Goal: Communication & Community: Share content

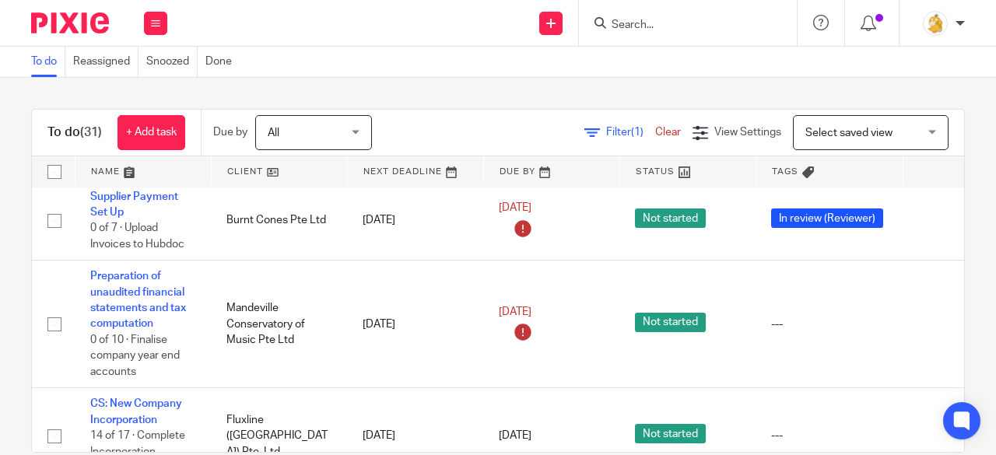
scroll to position [934, 0]
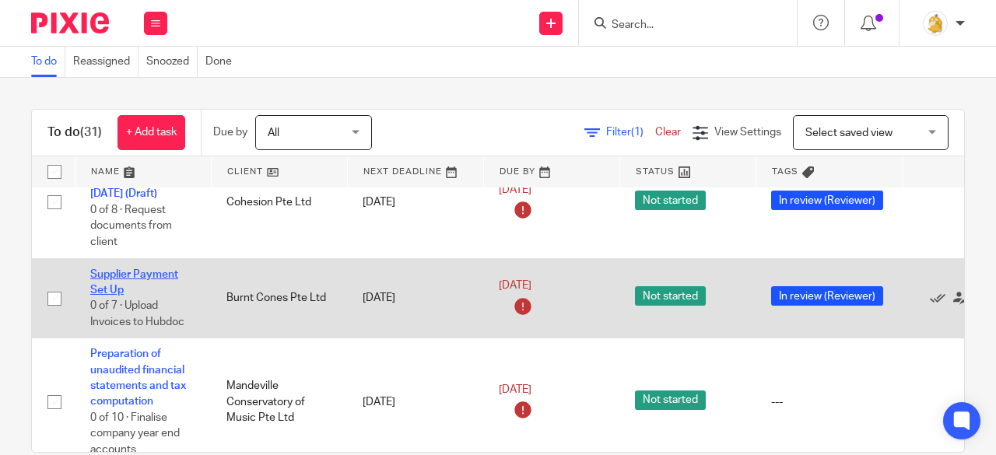
click at [151, 272] on link "Supplier Payment Set Up" at bounding box center [134, 282] width 88 height 26
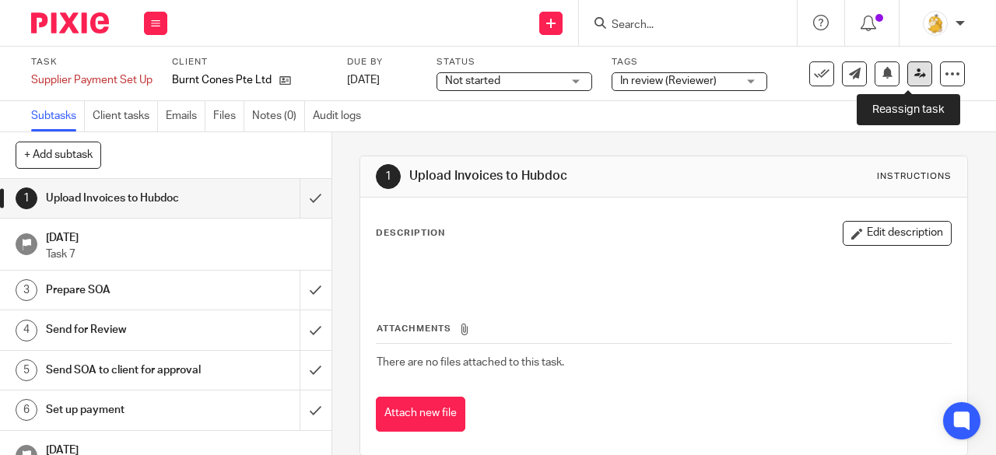
click at [915, 76] on icon at bounding box center [921, 74] width 12 height 12
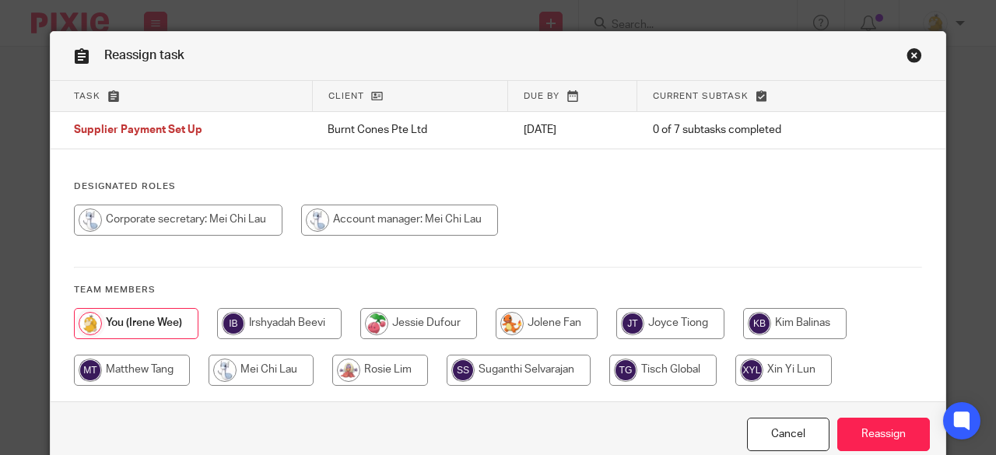
click at [390, 218] on input "radio" at bounding box center [399, 220] width 197 height 31
radio input "true"
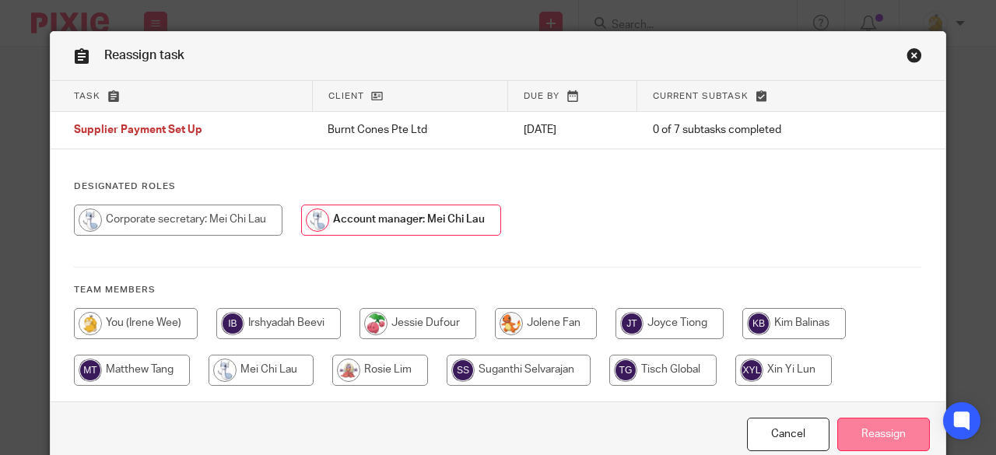
click at [852, 431] on input "Reassign" at bounding box center [884, 434] width 93 height 33
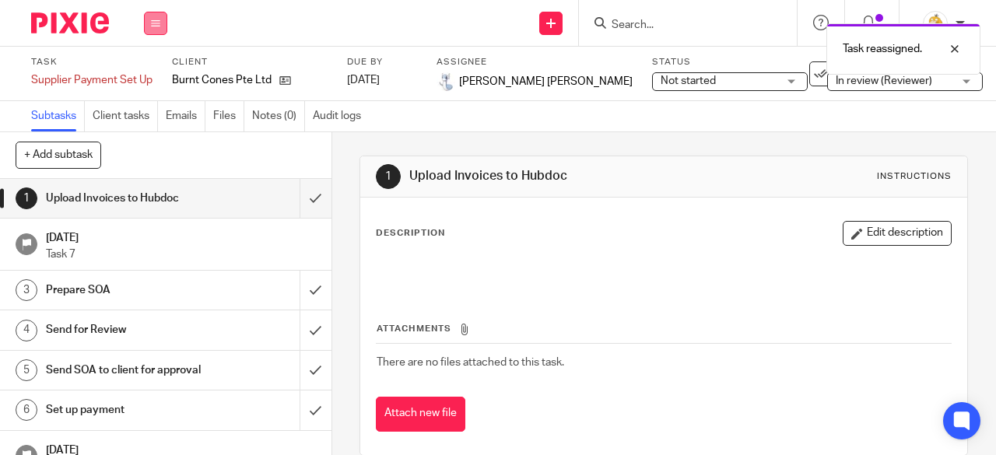
click at [154, 26] on icon at bounding box center [155, 23] width 9 height 9
click at [149, 77] on link "Work" at bounding box center [148, 72] width 27 height 11
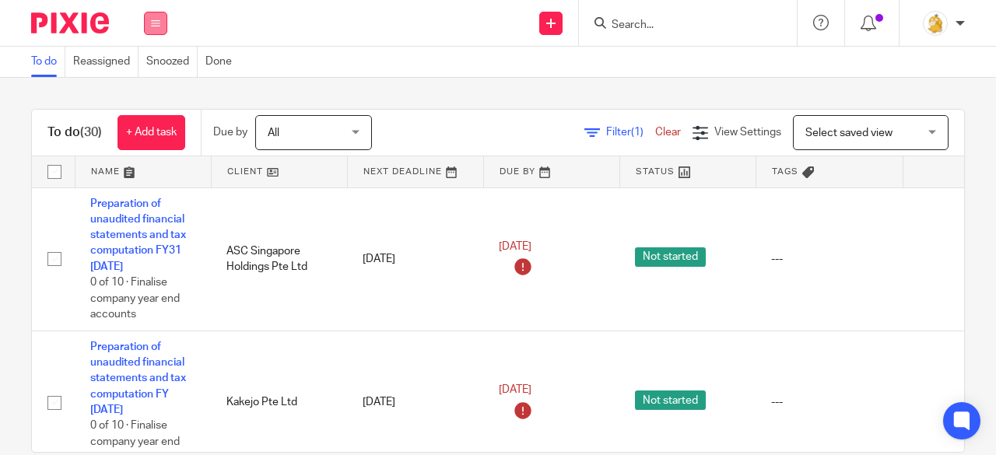
click at [161, 28] on button at bounding box center [155, 23] width 23 height 23
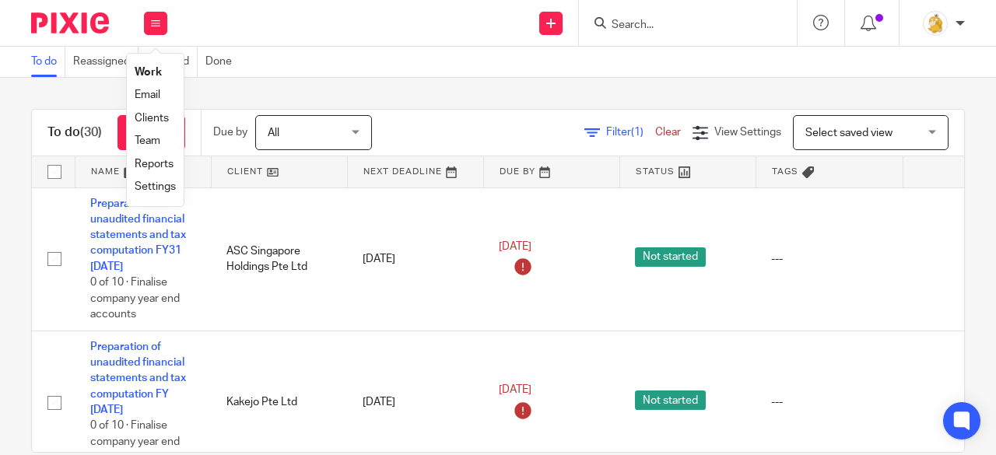
click at [154, 120] on link "Clients" at bounding box center [152, 118] width 34 height 11
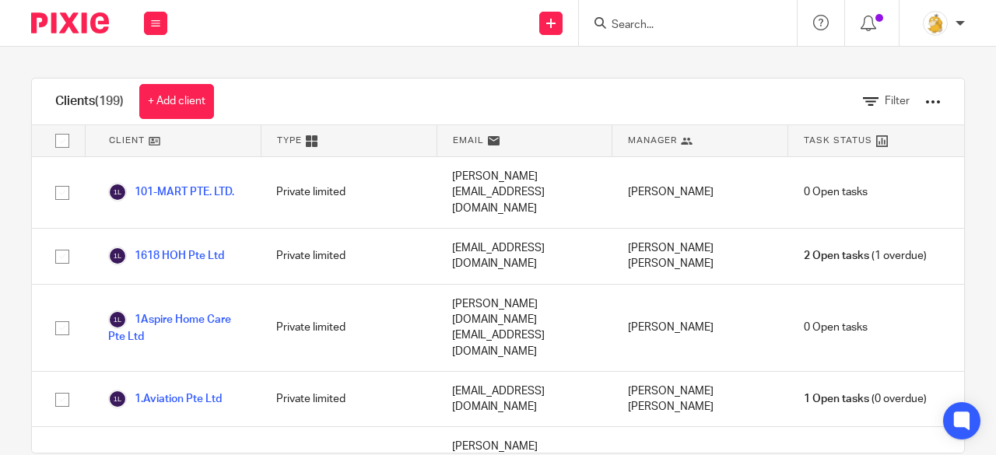
click at [648, 20] on input "Search" at bounding box center [680, 26] width 140 height 14
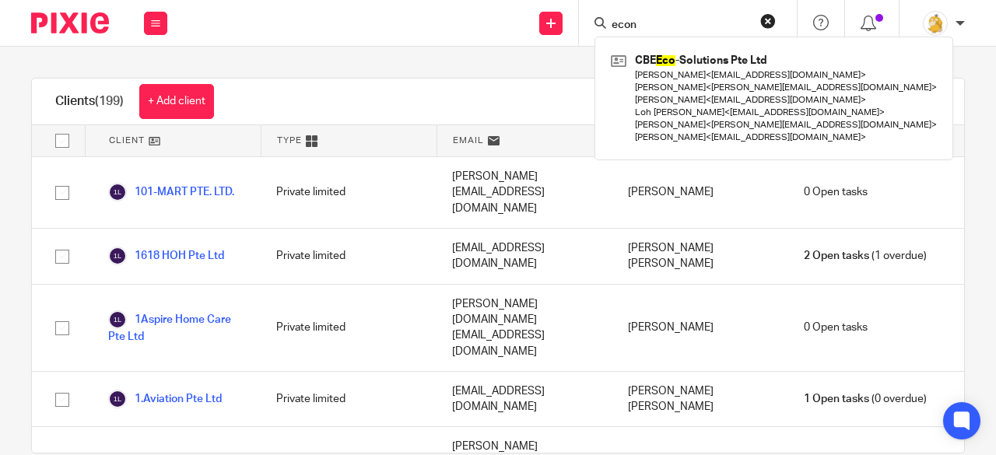
drag, startPoint x: 674, startPoint y: 25, endPoint x: 590, endPoint y: 21, distance: 84.2
click at [590, 21] on div "econ CBE Eco -Solutions Pte Ltd Cadiam Mohan Babu < babu@cbeecosolutions.com > …" at bounding box center [688, 23] width 218 height 46
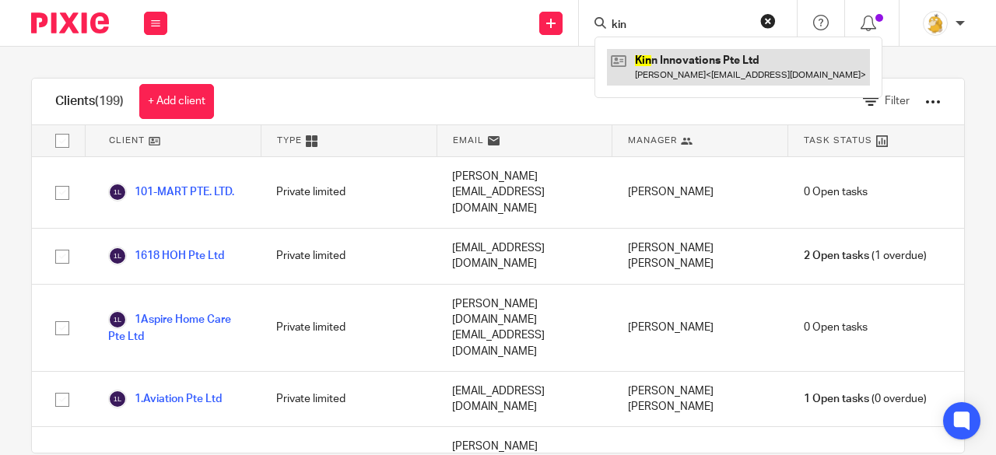
type input "kin"
click at [701, 55] on link at bounding box center [738, 67] width 263 height 36
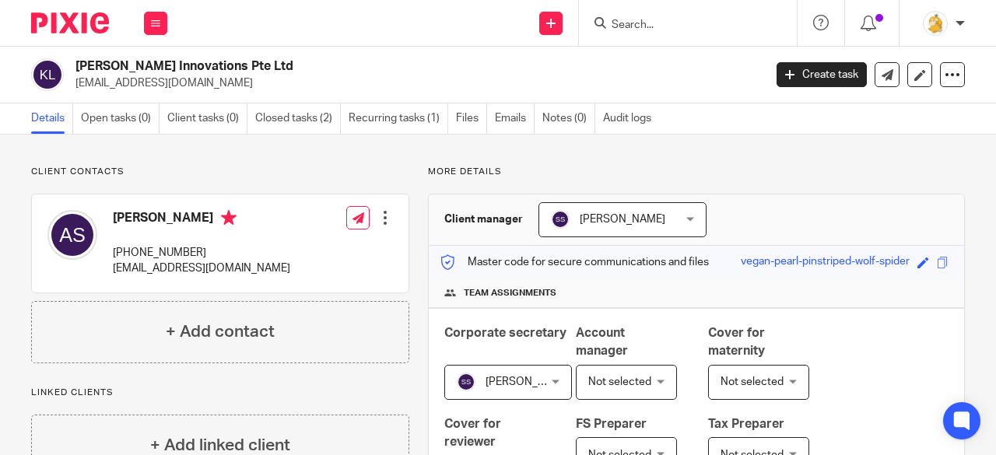
click at [651, 30] on input "Search" at bounding box center [680, 26] width 140 height 14
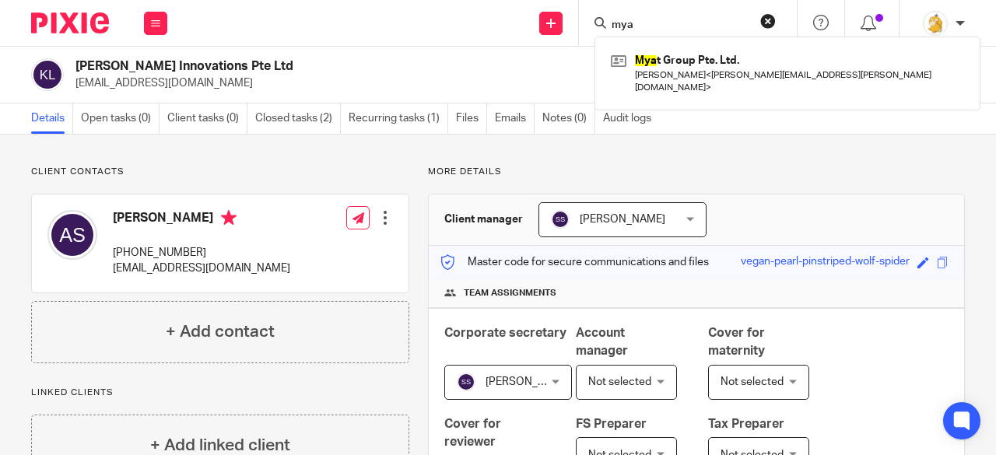
drag, startPoint x: 636, startPoint y: 20, endPoint x: 592, endPoint y: 19, distance: 43.6
click at [593, 19] on div "mya Mya t Group Pte. Ltd. [PERSON_NAME] < [PERSON_NAME][EMAIL_ADDRESS][PERSON_N…" at bounding box center [688, 23] width 218 height 46
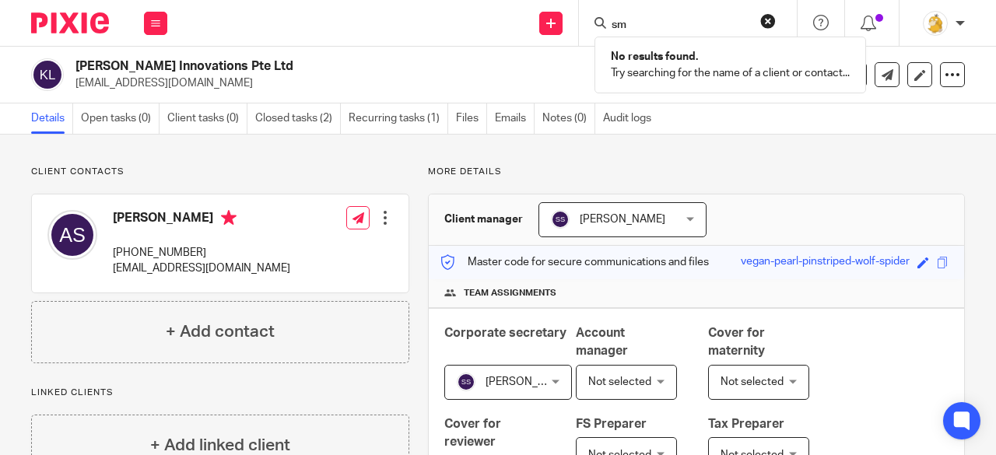
type input "s"
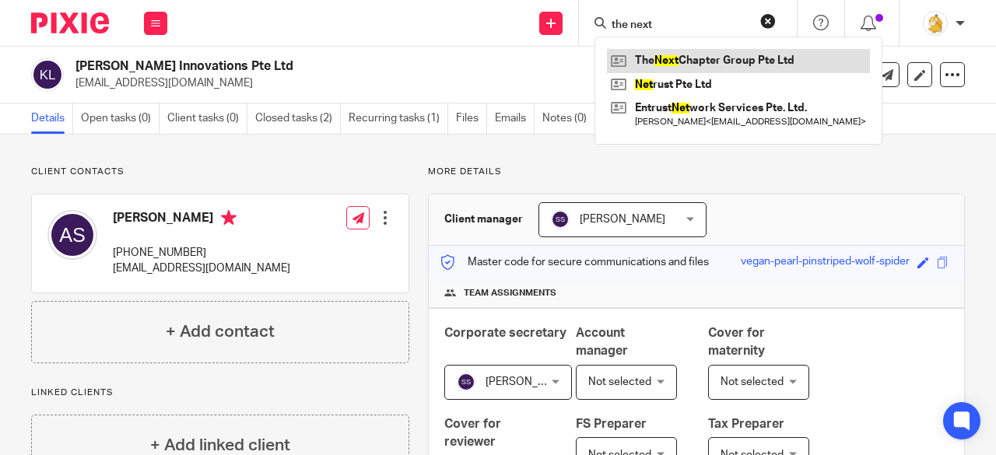
type input "the next"
click at [694, 51] on link at bounding box center [738, 60] width 263 height 23
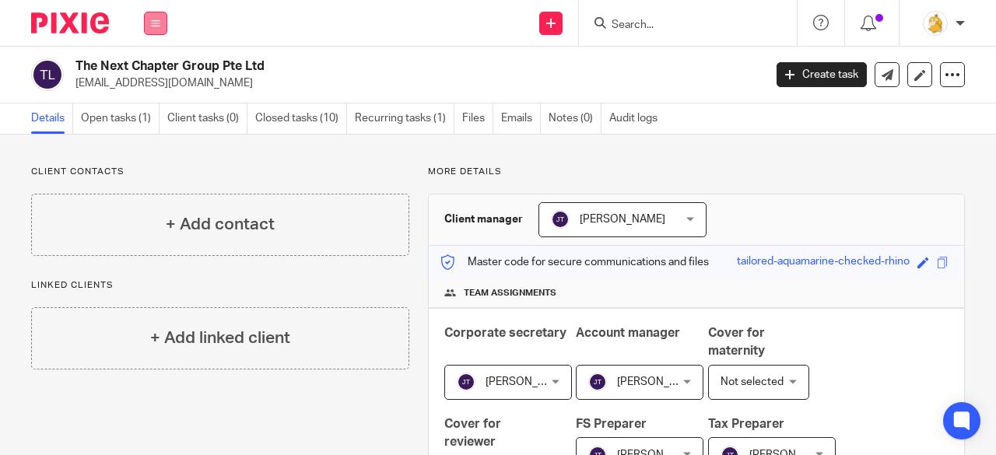
click at [151, 23] on icon at bounding box center [155, 23] width 9 height 9
click at [629, 19] on input "Search" at bounding box center [680, 26] width 140 height 14
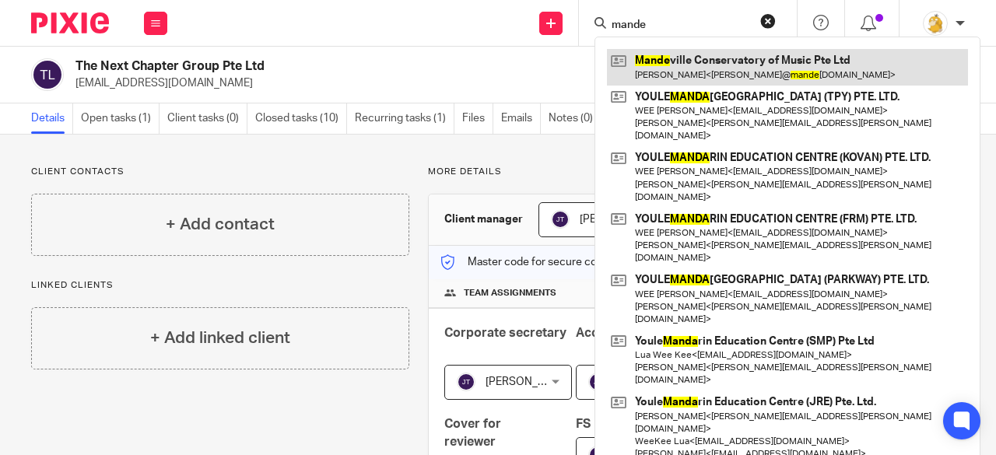
type input "mande"
click at [653, 62] on link at bounding box center [787, 67] width 361 height 36
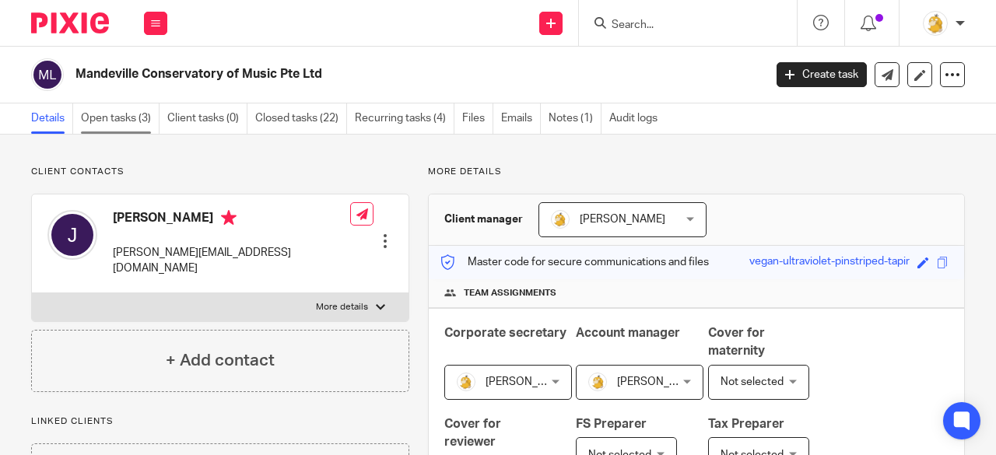
click at [97, 114] on link "Open tasks (3)" at bounding box center [120, 119] width 79 height 30
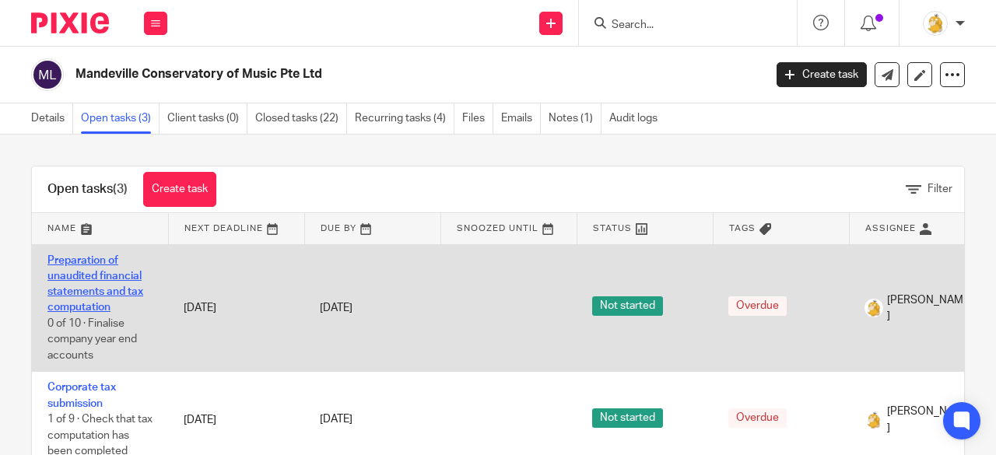
click at [94, 306] on link "Preparation of unaudited financial statements and tax computation" at bounding box center [95, 284] width 96 height 58
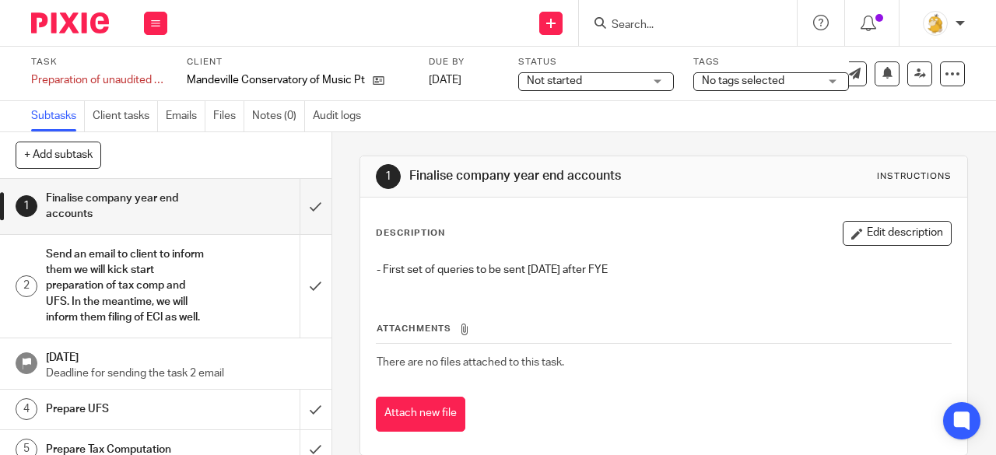
scroll to position [303, 0]
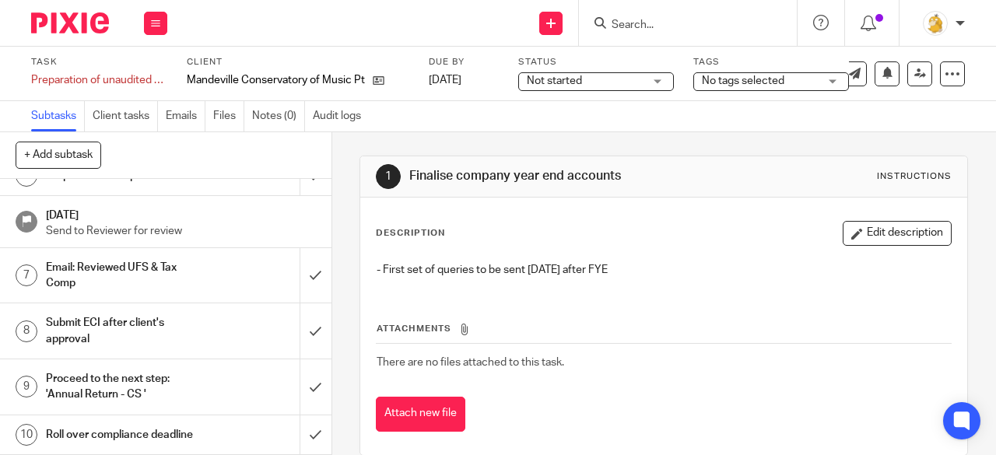
click at [120, 256] on h1 "Email: Reviewed UFS & Tax Comp" at bounding box center [125, 276] width 159 height 40
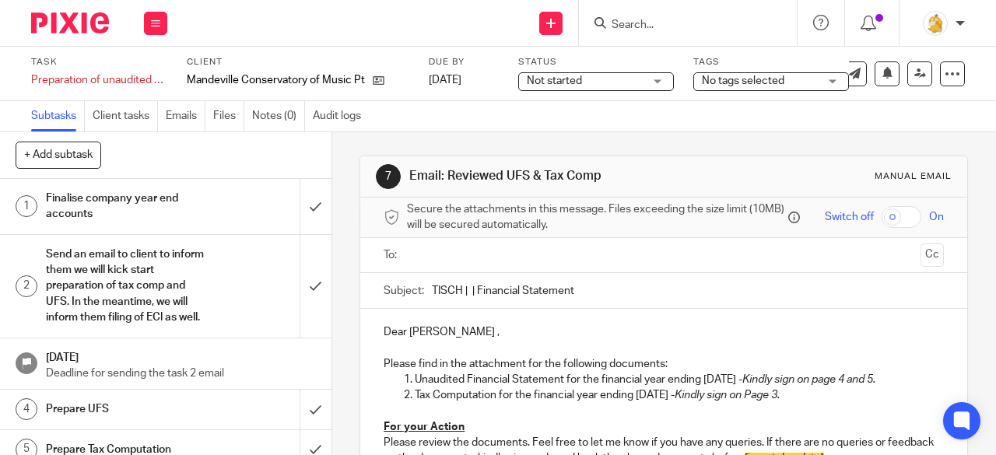
click at [469, 260] on input "text" at bounding box center [664, 256] width 502 height 18
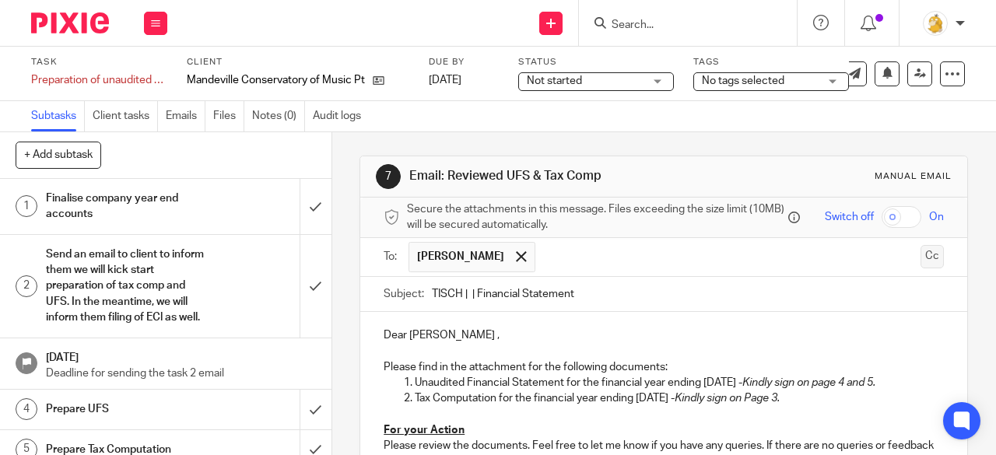
drag, startPoint x: 906, startPoint y: 265, endPoint x: 890, endPoint y: 270, distance: 17.0
click at [921, 265] on button "Cc" at bounding box center [932, 256] width 23 height 23
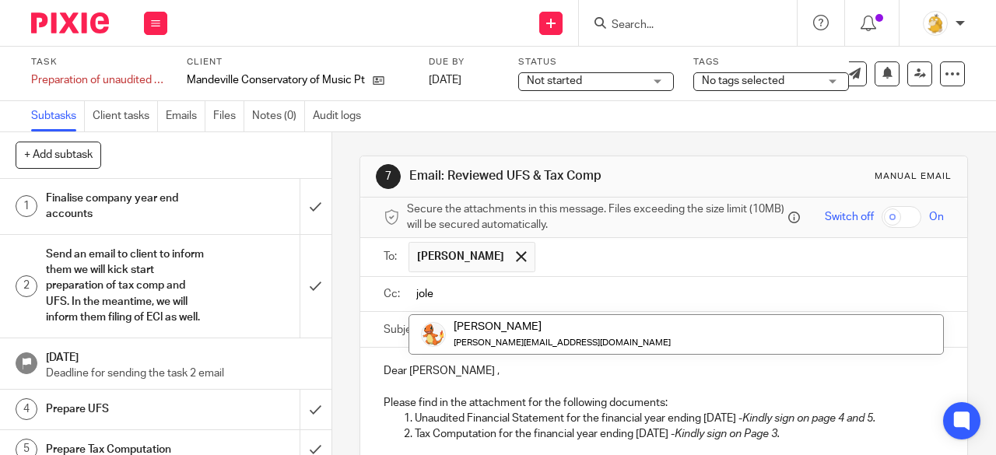
type input "jole"
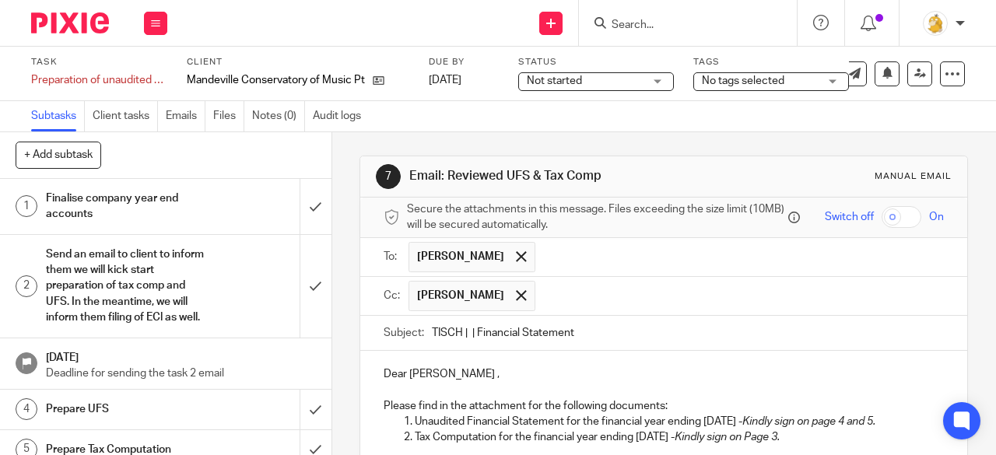
click at [466, 339] on input "TISCH | | Financial Statement" at bounding box center [688, 333] width 512 height 35
click at [458, 336] on input "TISCH | Mandeville | Financial Statement" at bounding box center [688, 333] width 512 height 35
click at [638, 336] on input "Tisch | Mandeville | Financial Statement" at bounding box center [688, 333] width 512 height 35
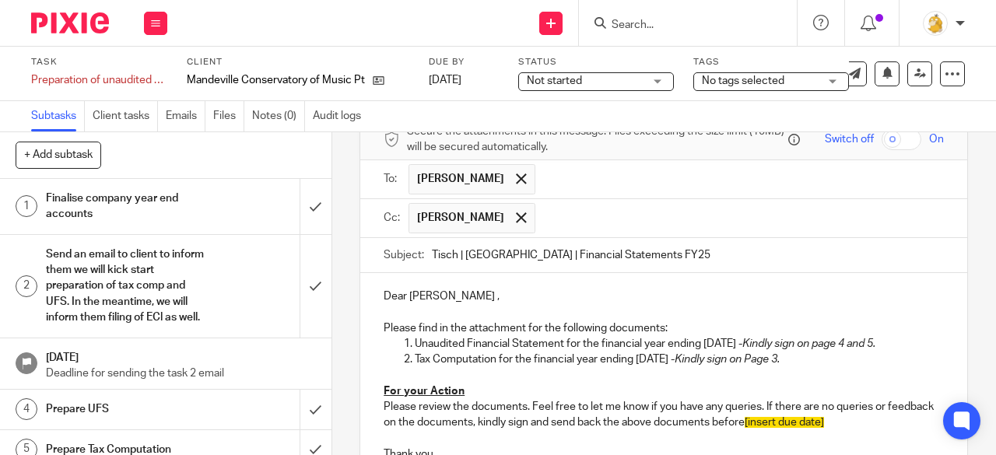
type input "Tisch | Mandeville | Financial Statements FY25"
click at [446, 304] on p "Dear Jennifer ," at bounding box center [664, 297] width 561 height 16
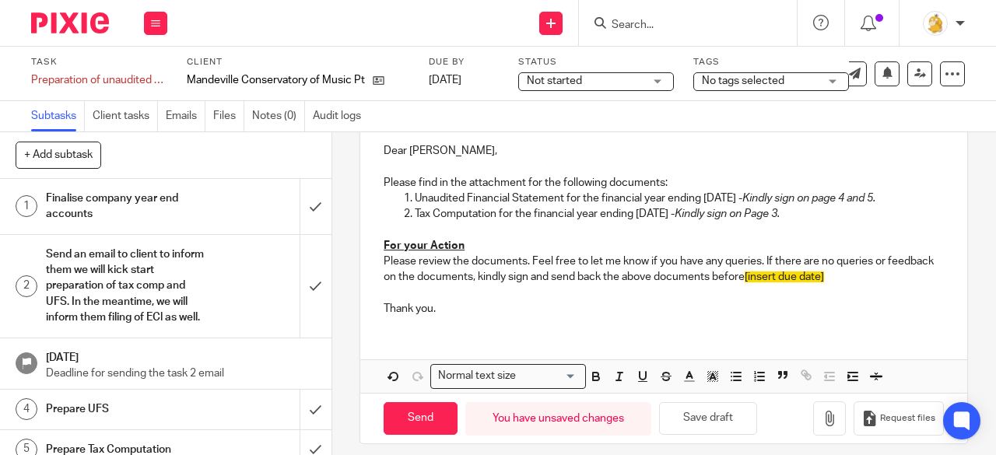
scroll to position [234, 0]
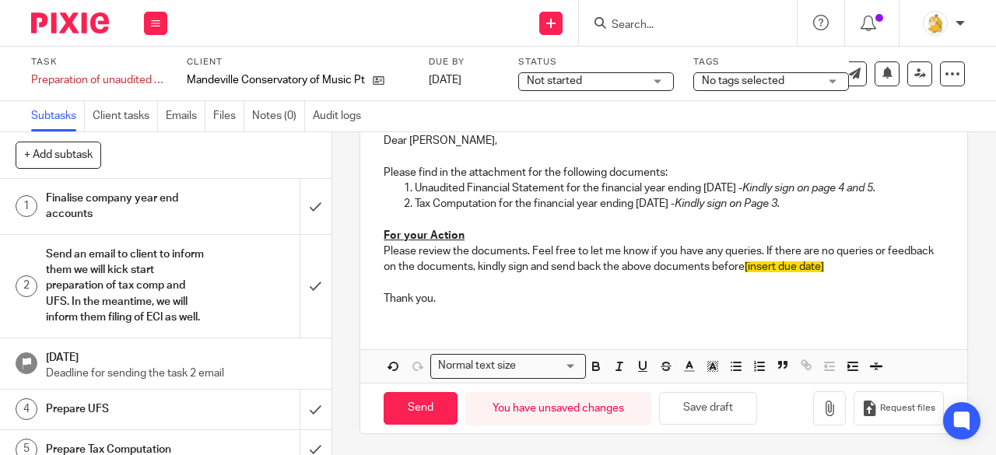
click at [824, 272] on span "[insert due date]" at bounding box center [784, 267] width 79 height 11
click at [778, 270] on span "26 Sep." at bounding box center [761, 267] width 33 height 11
drag, startPoint x: 838, startPoint y: 271, endPoint x: 817, endPoint y: 275, distance: 21.4
click at [793, 272] on p "Please review the documents. Feel free to let me know if you have any queries. …" at bounding box center [664, 260] width 561 height 32
click at [839, 300] on p "Thank you." at bounding box center [664, 299] width 561 height 16
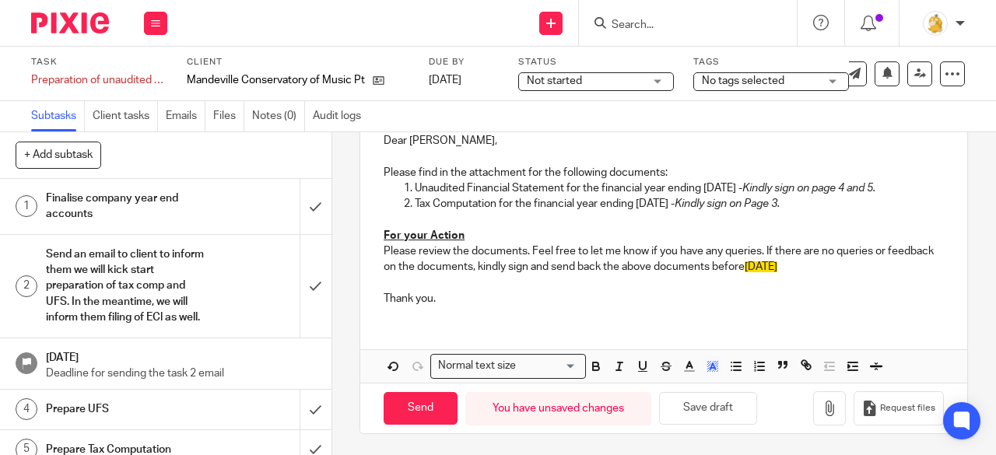
drag, startPoint x: 840, startPoint y: 276, endPoint x: 769, endPoint y: 311, distance: 78.7
click at [796, 276] on p "Please review the documents. Feel free to let me know if you have any queries. …" at bounding box center [664, 260] width 561 height 32
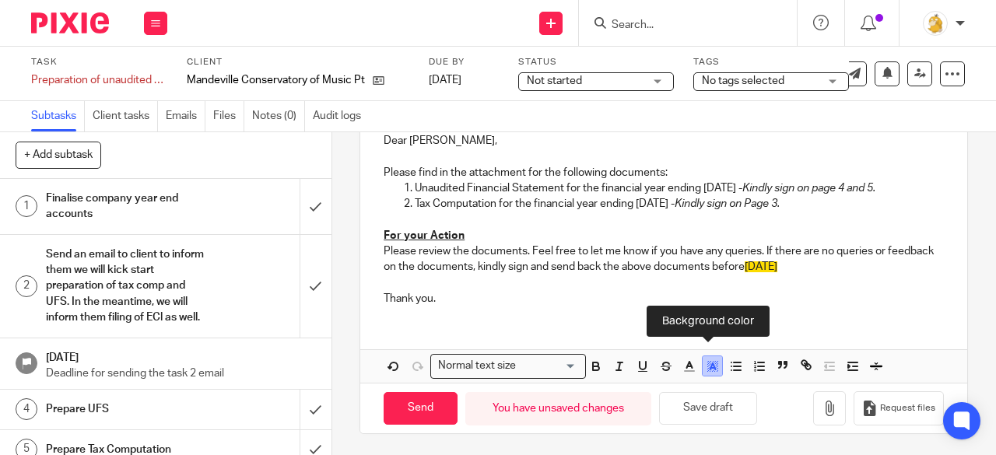
click at [712, 365] on icon "button" at bounding box center [713, 367] width 14 height 14
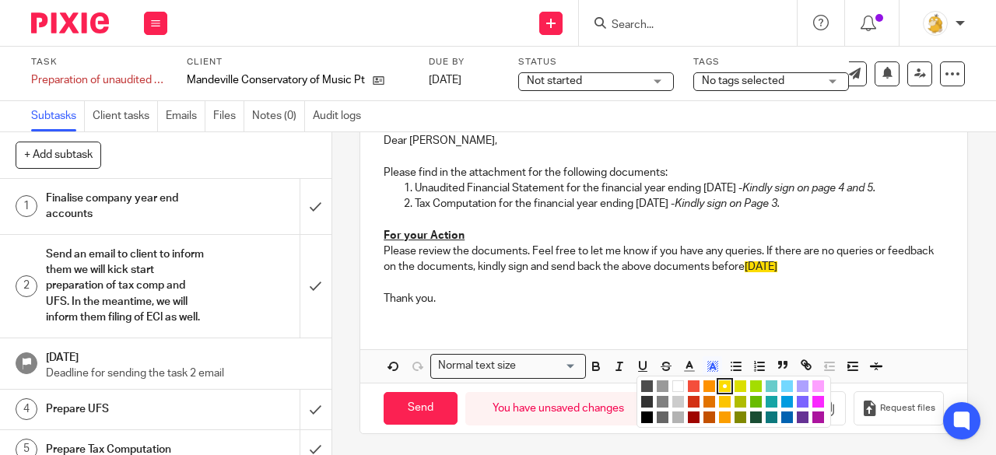
click at [673, 392] on li "color:#FFFFFF" at bounding box center [679, 387] width 12 height 12
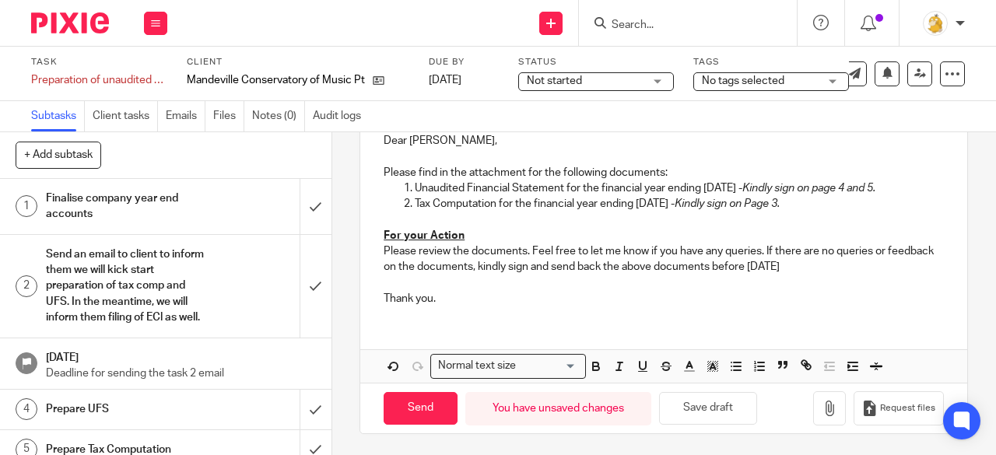
click at [763, 318] on div "Dear Jennifer, Please find in the attachment for the following documents: Unaud…" at bounding box center [663, 218] width 607 height 201
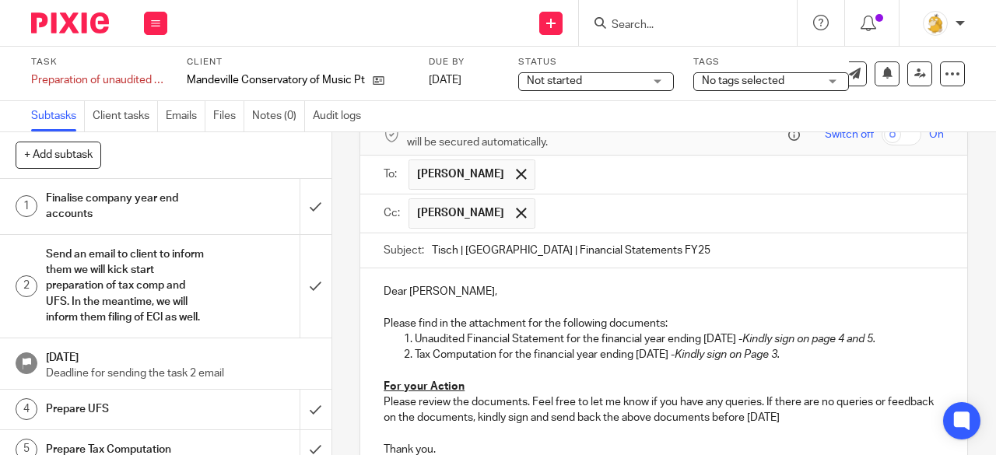
scroll to position [160, 0]
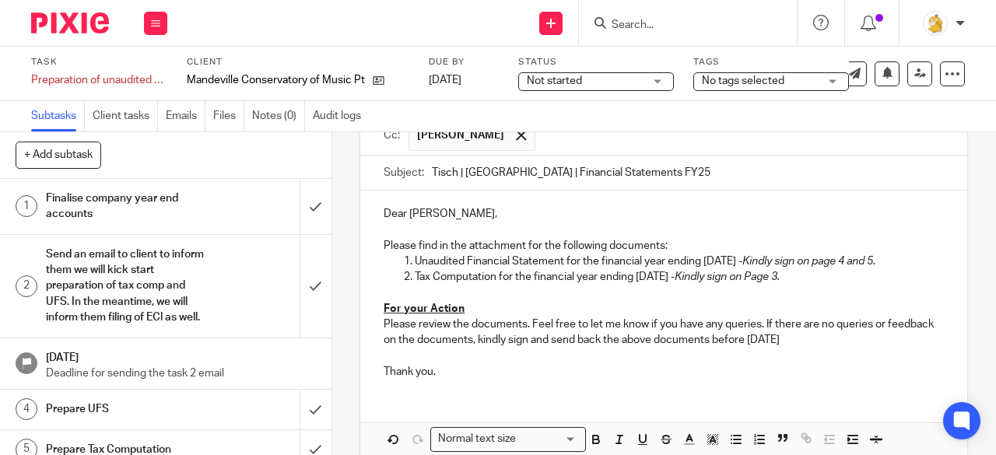
click at [780, 280] on em "Kindly sign on Page 3." at bounding box center [727, 277] width 105 height 11
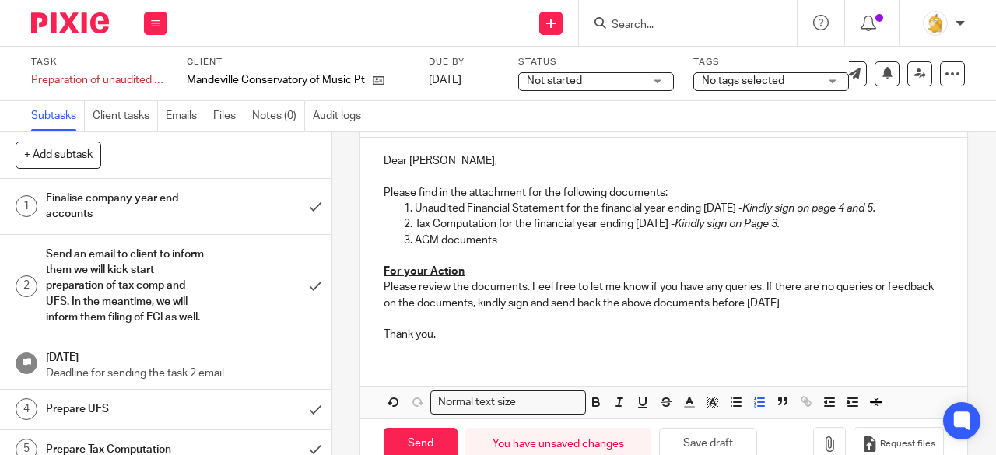
scroll to position [254, 0]
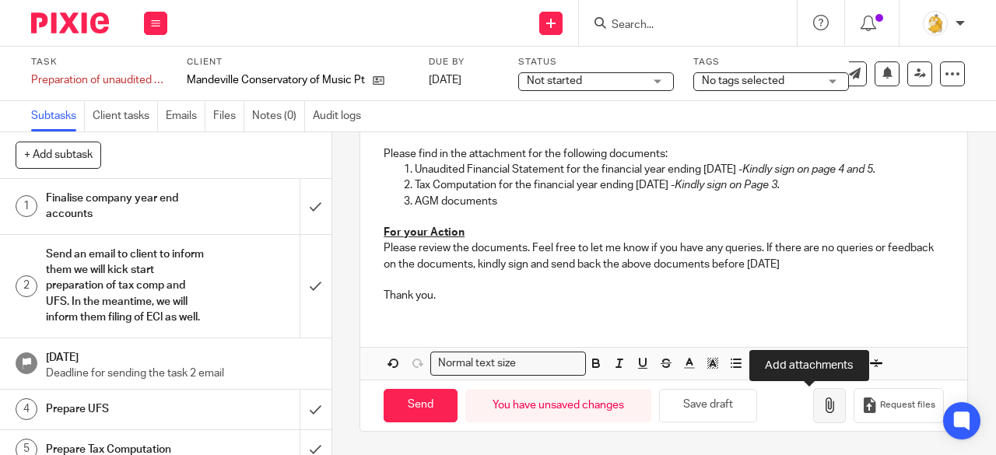
click at [822, 401] on icon "button" at bounding box center [830, 406] width 16 height 16
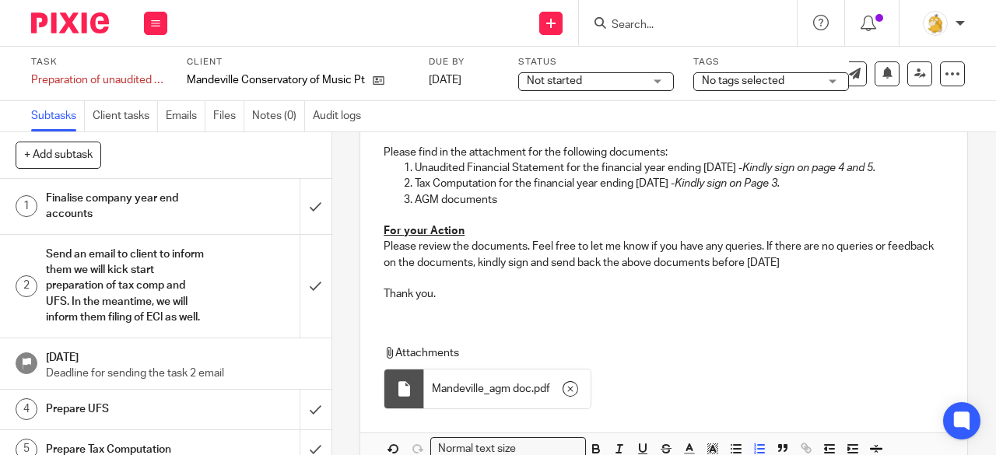
scroll to position [341, 0]
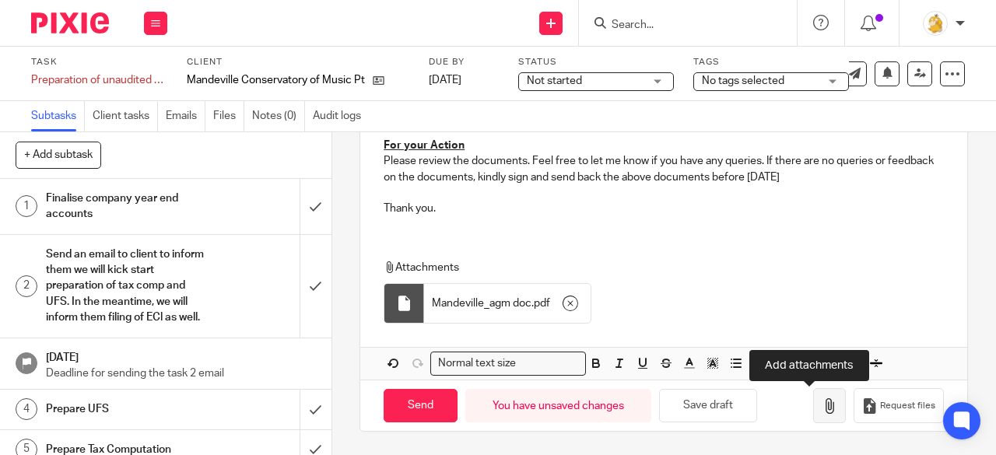
click at [822, 407] on icon "button" at bounding box center [830, 407] width 16 height 16
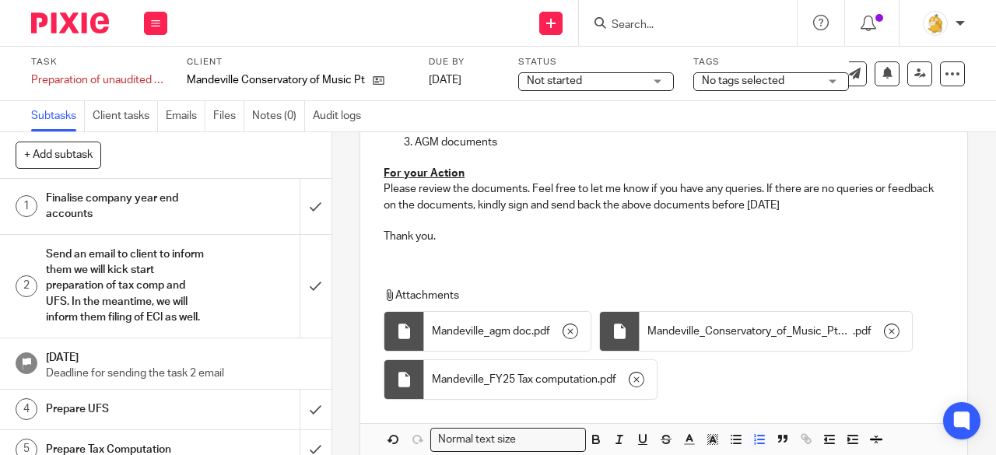
scroll to position [389, 0]
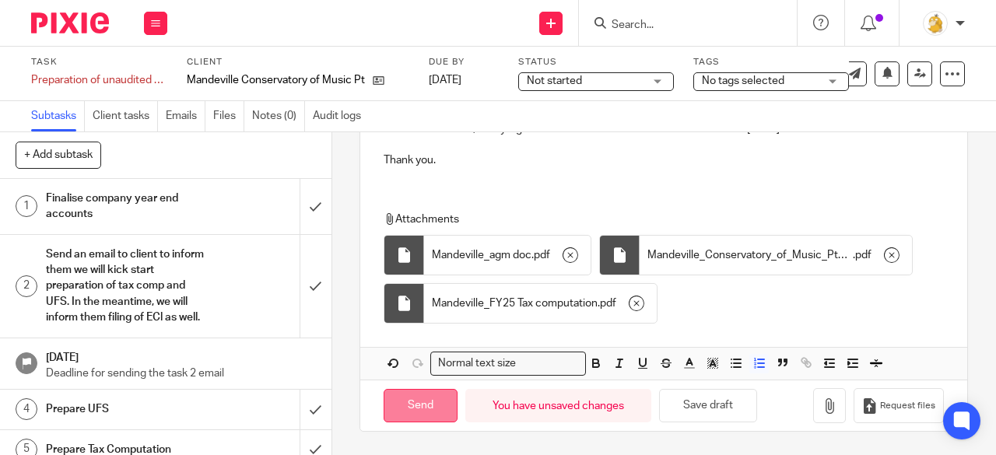
click at [431, 410] on input "Send" at bounding box center [421, 405] width 74 height 33
type input "Sent"
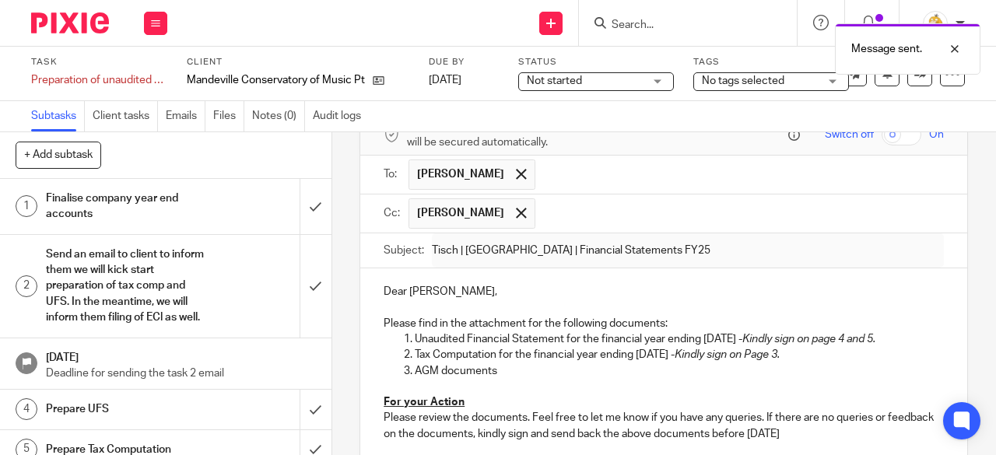
scroll to position [0, 0]
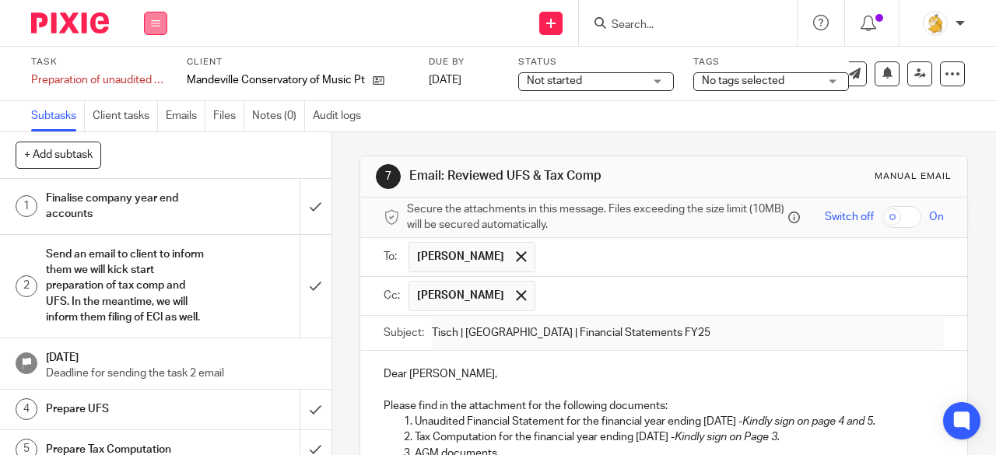
click at [155, 16] on button at bounding box center [155, 23] width 23 height 23
click at [151, 66] on li "Work" at bounding box center [155, 73] width 41 height 23
click at [149, 72] on link "Work" at bounding box center [148, 72] width 27 height 11
